Goal: Find specific page/section: Find specific page/section

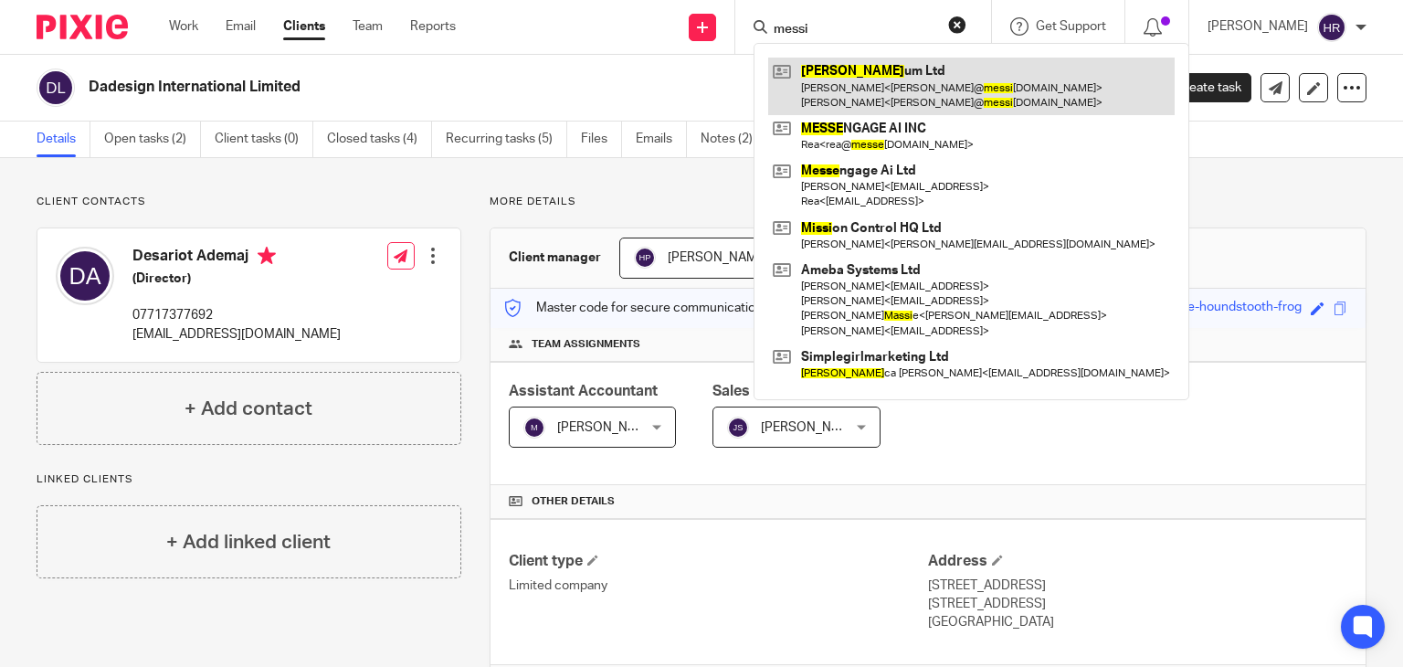
type input "messi"
click at [820, 79] on link at bounding box center [971, 86] width 406 height 57
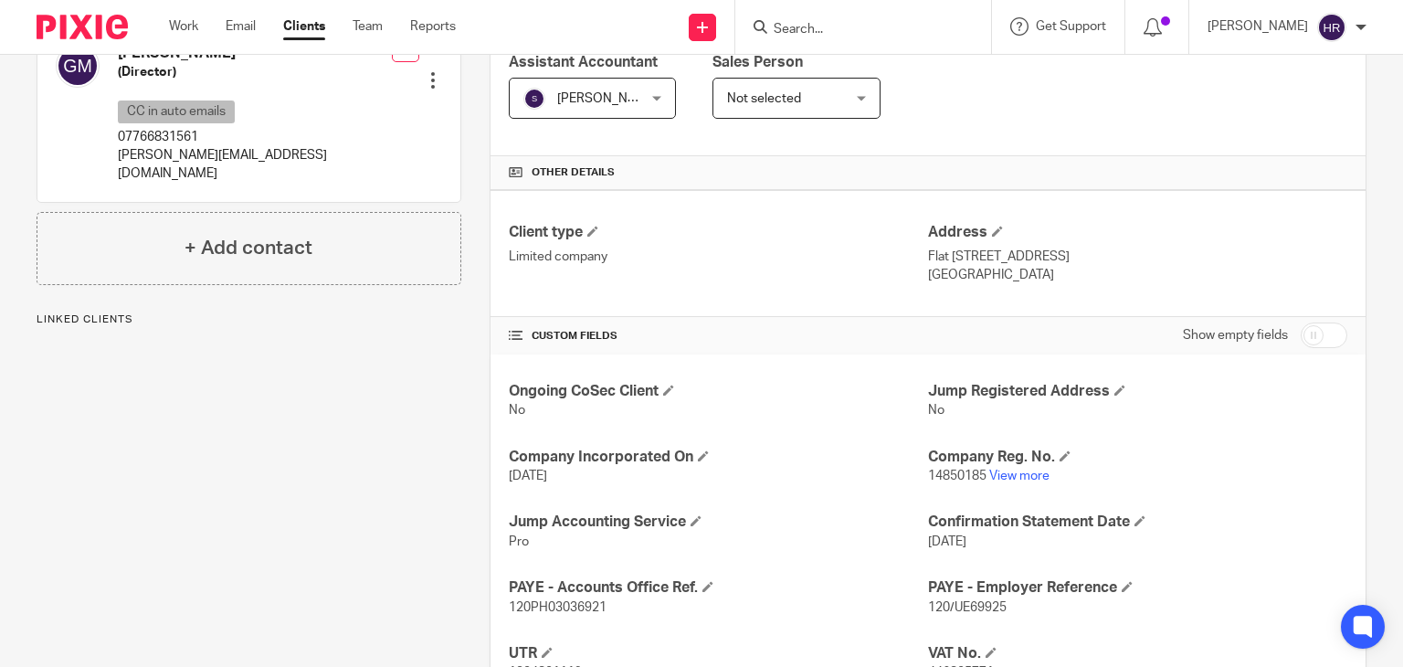
scroll to position [332, 0]
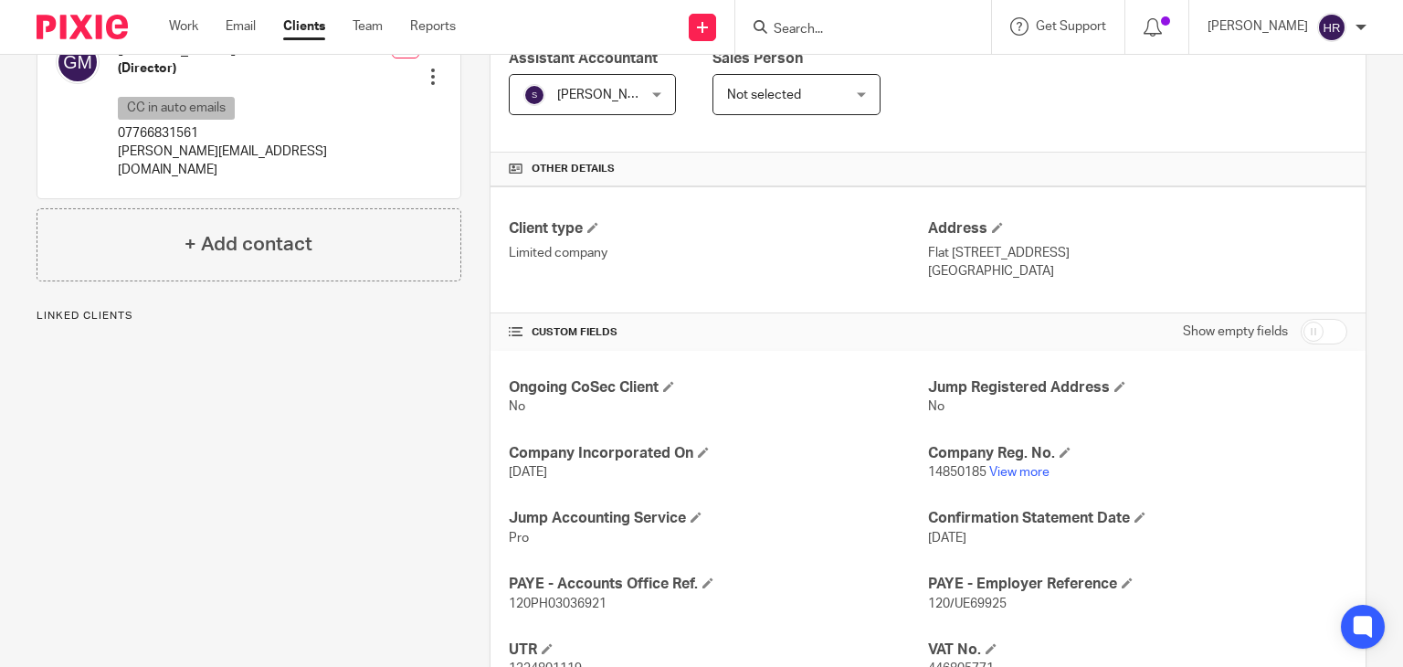
click at [1017, 463] on p "14850185 View more" at bounding box center [1137, 472] width 419 height 18
click at [1013, 471] on link "View more" at bounding box center [1019, 472] width 60 height 13
